Goal: Book appointment/travel/reservation

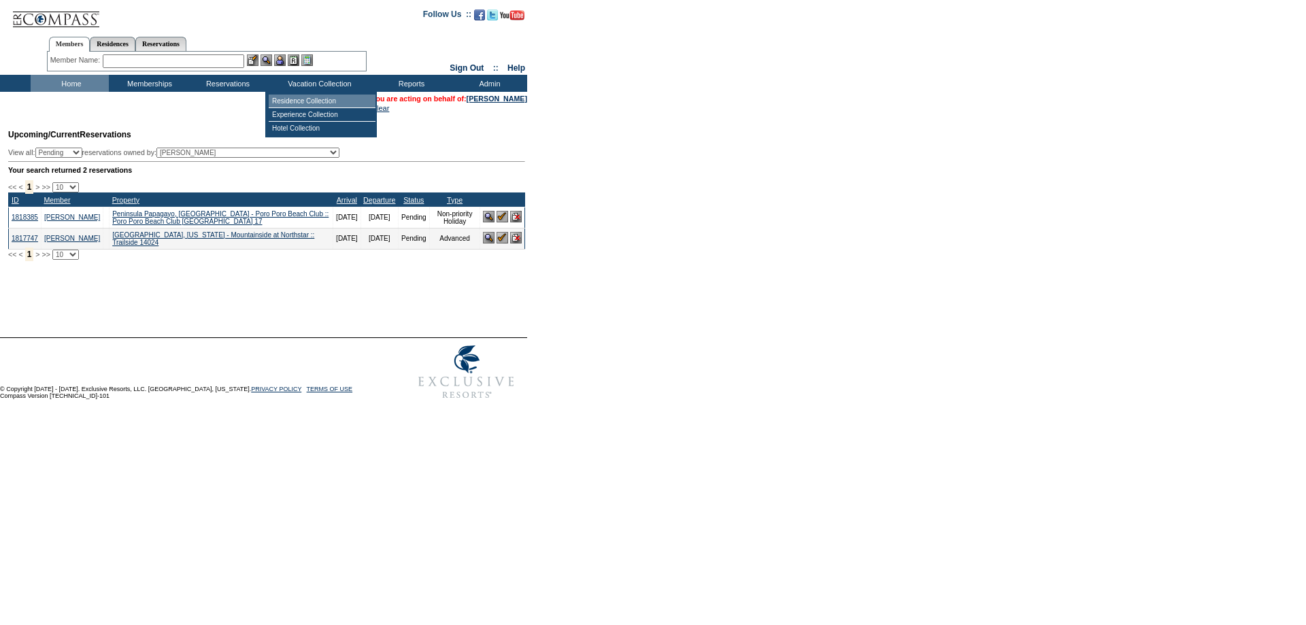
drag, startPoint x: 296, startPoint y: 98, endPoint x: 295, endPoint y: 123, distance: 25.2
click at [295, 99] on td "Residence Collection" at bounding box center [322, 102] width 107 height 14
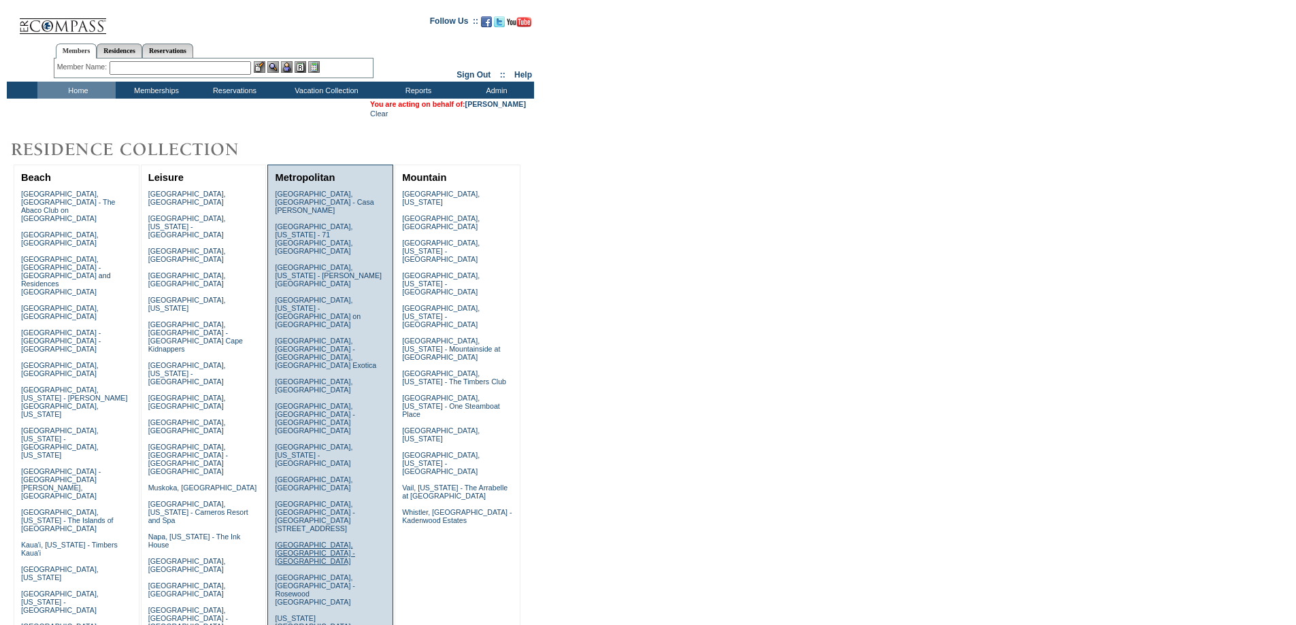
scroll to position [363, 0]
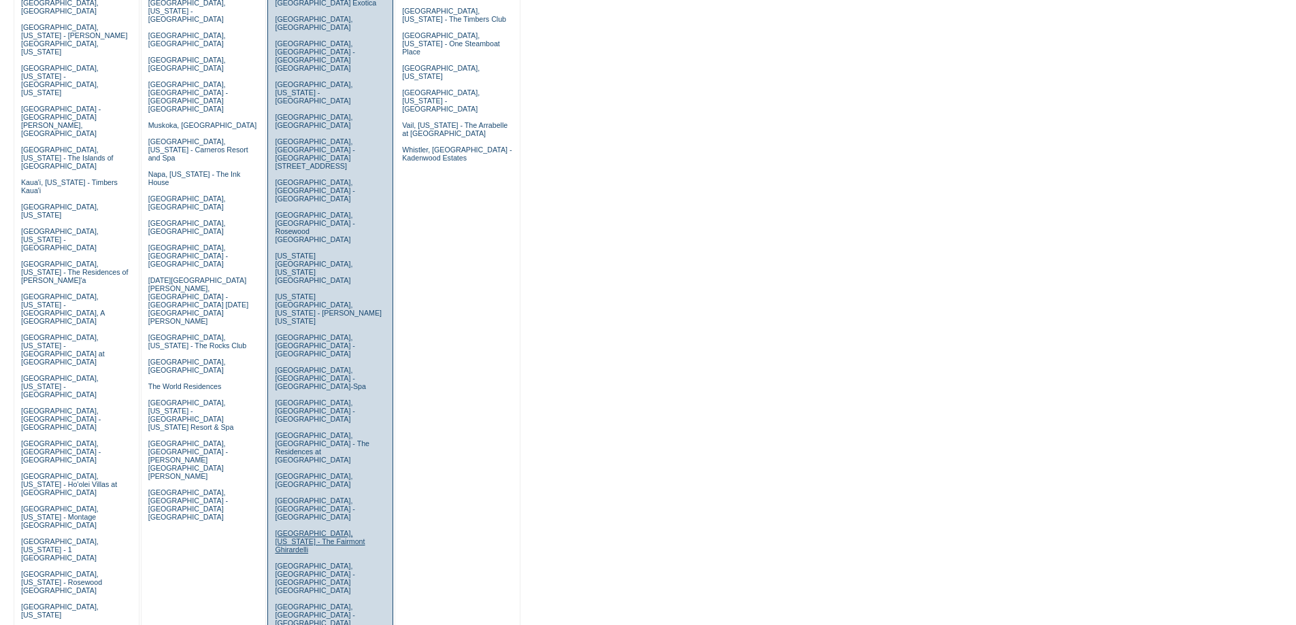
click at [299, 529] on link "San Francisco, California - The Fairmont Ghirardelli" at bounding box center [320, 541] width 90 height 24
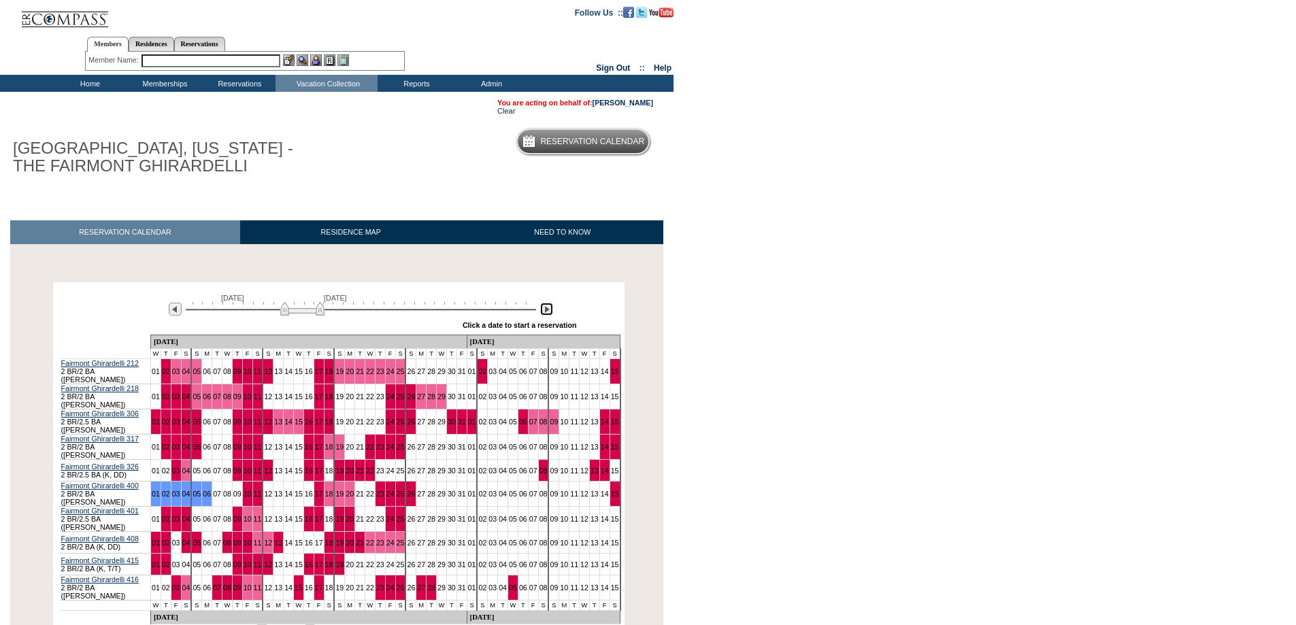
click at [546, 312] on img at bounding box center [546, 309] width 13 height 13
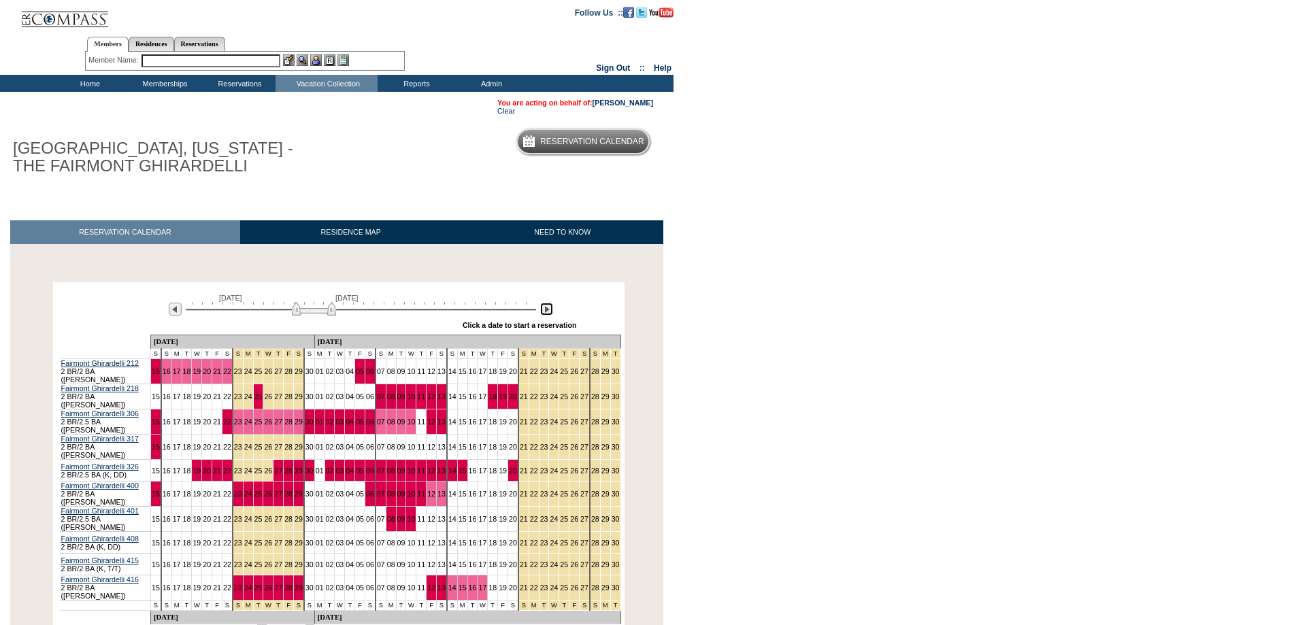
click at [546, 312] on img at bounding box center [546, 309] width 13 height 13
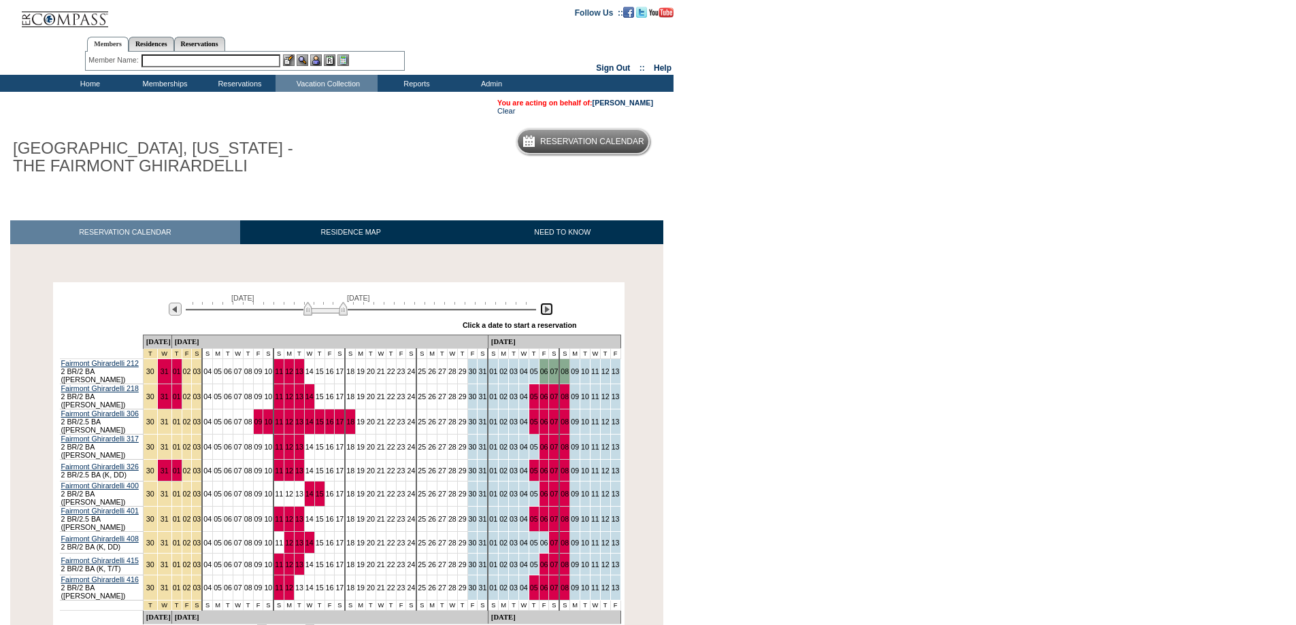
click at [546, 310] on img at bounding box center [546, 309] width 13 height 13
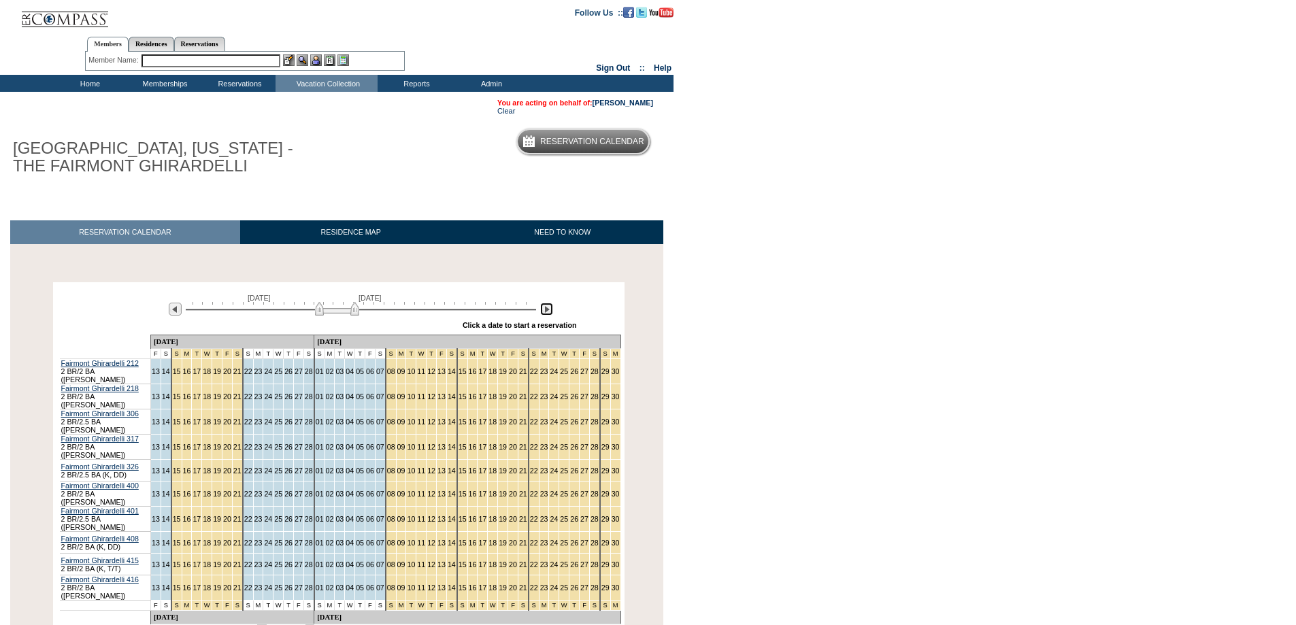
click at [546, 310] on img at bounding box center [546, 309] width 13 height 13
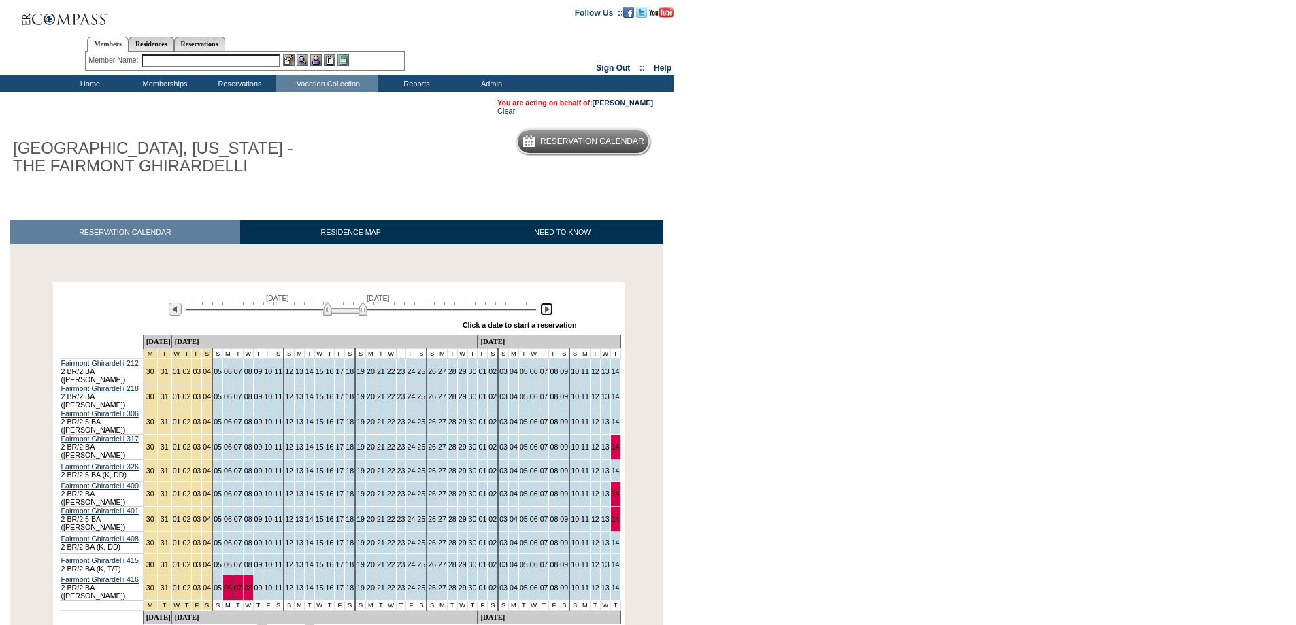
click at [365, 311] on img at bounding box center [345, 309] width 44 height 14
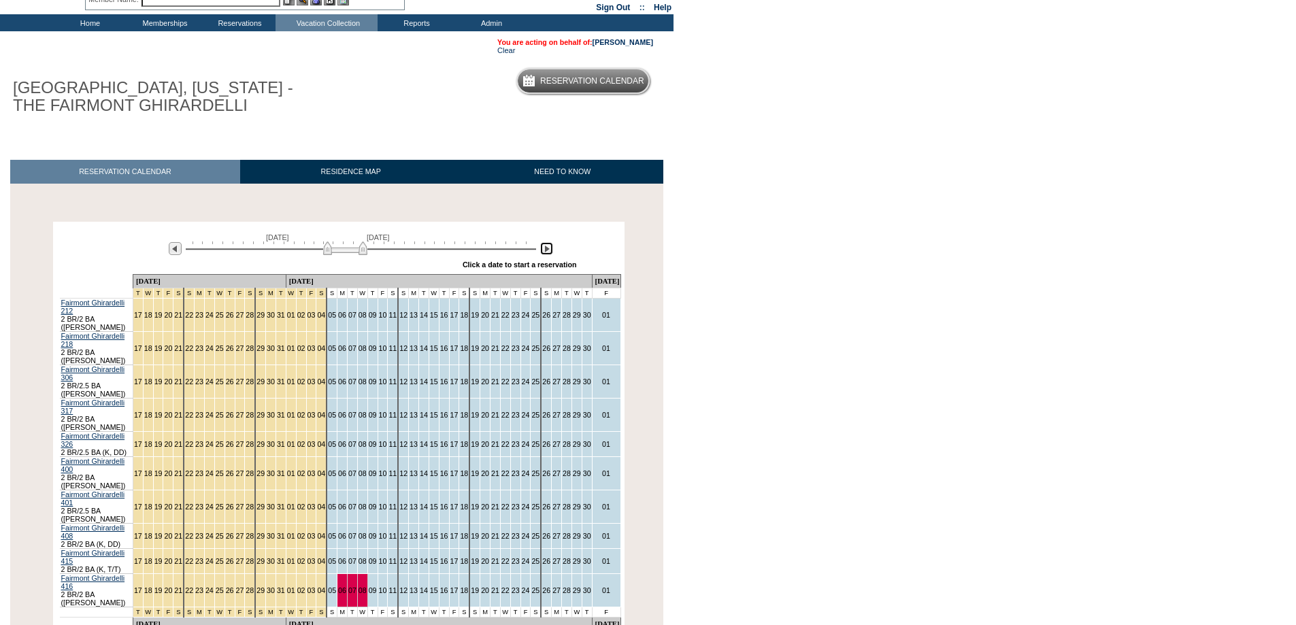
scroll to position [91, 0]
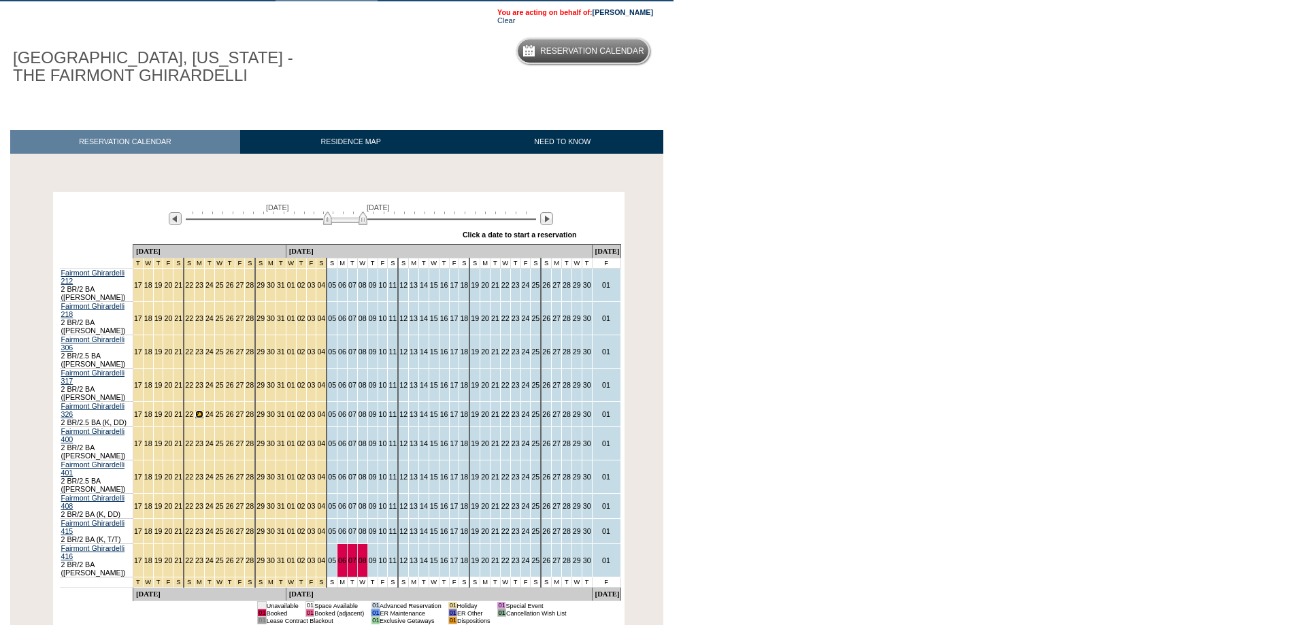
click at [203, 410] on link "23" at bounding box center [199, 414] width 8 height 8
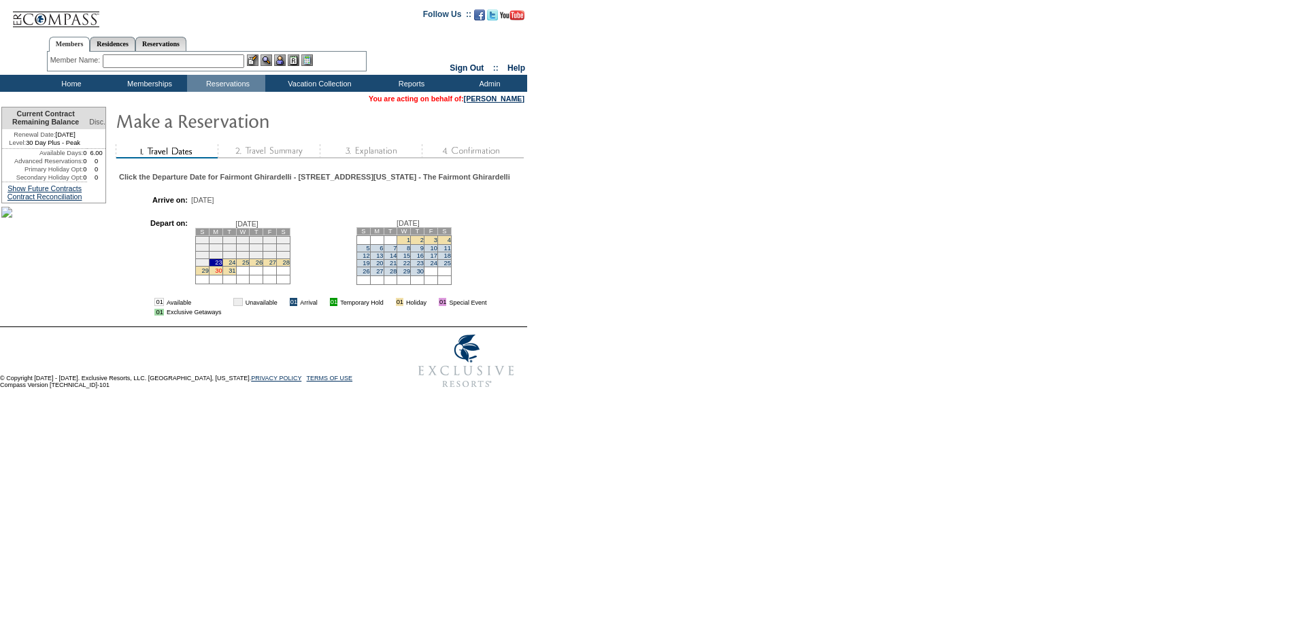
click at [222, 274] on link "30" at bounding box center [218, 270] width 7 height 7
